Goal: Check status: Check status

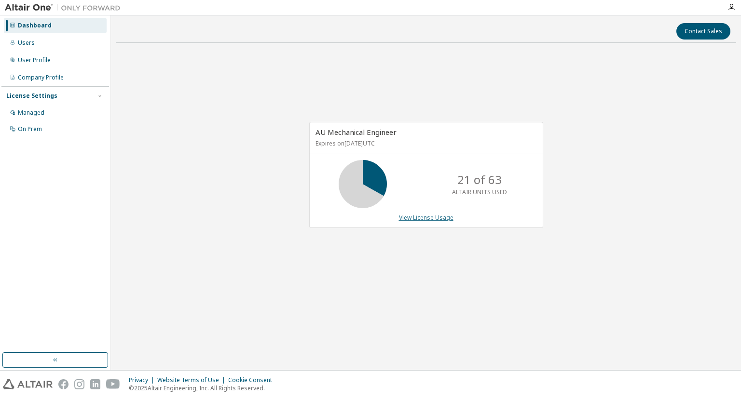
click at [432, 218] on link "View License Usage" at bounding box center [426, 218] width 55 height 8
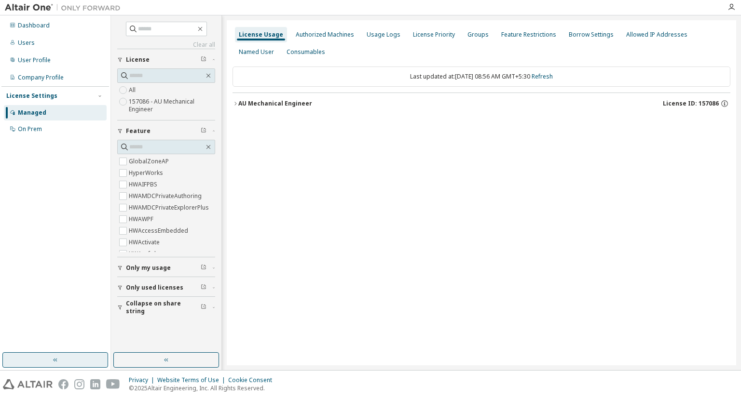
click at [71, 367] on button "button" at bounding box center [55, 360] width 106 height 15
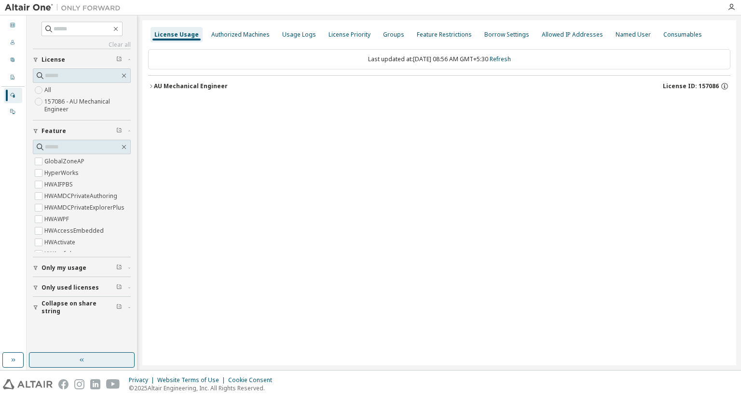
click at [93, 361] on button "button" at bounding box center [82, 360] width 106 height 15
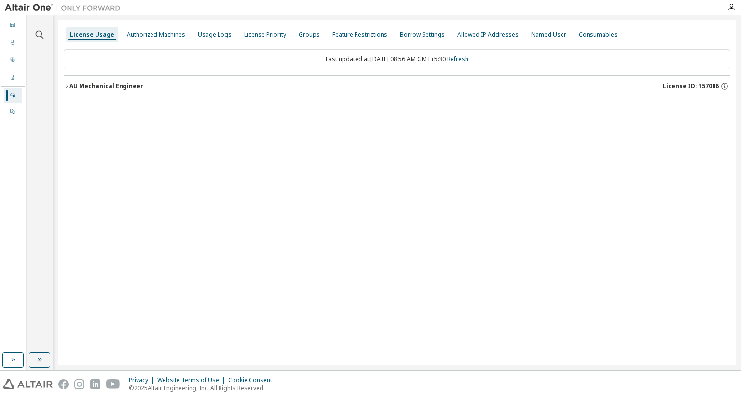
click at [82, 88] on div "AU Mechanical Engineer" at bounding box center [106, 86] width 74 height 8
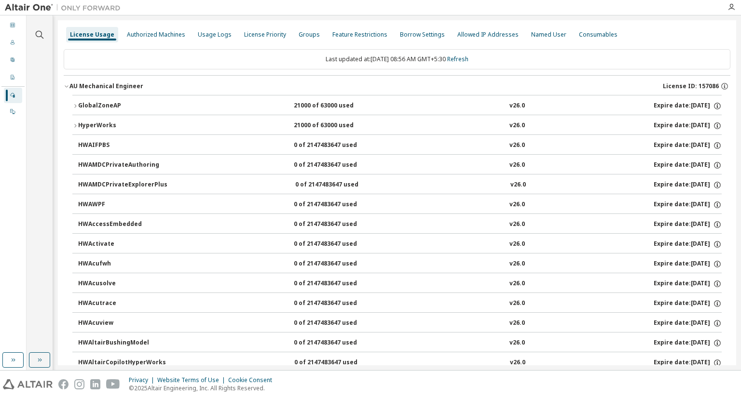
click at [90, 97] on button "GlobalZoneAP 21000 of 63000 used v26.0 Expire date: 2025-12-25" at bounding box center [396, 106] width 649 height 21
